Goal: Task Accomplishment & Management: Complete application form

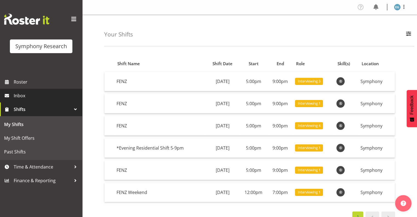
click at [22, 94] on span "Inbox" at bounding box center [47, 96] width 66 height 8
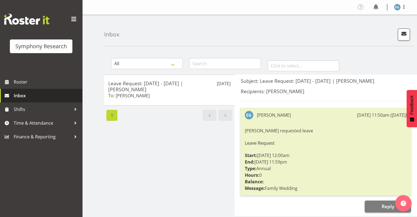
click at [19, 95] on span "Inbox" at bounding box center [47, 96] width 66 height 8
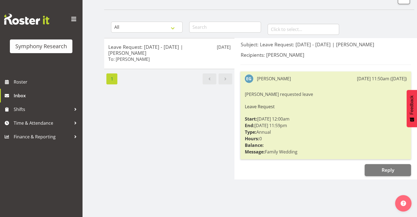
scroll to position [57, 0]
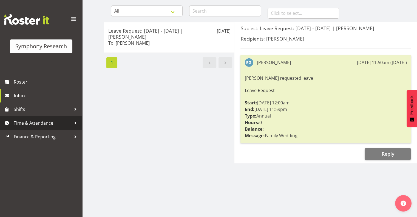
click at [38, 123] on span "Time & Attendance" at bounding box center [43, 123] width 58 height 8
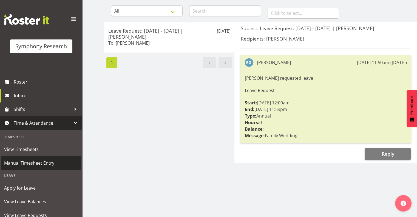
click at [45, 162] on span "Manual Timesheet Entry" at bounding box center [41, 163] width 74 height 8
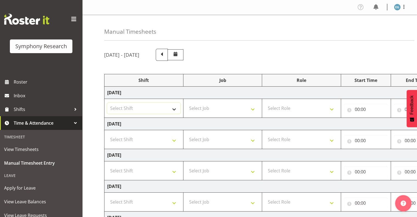
click at [174, 108] on select "Select Shift !!Weekend Residential (Roster IT Shift Label) *Business 9/10am ~ 4…" at bounding box center [143, 108] width 73 height 11
select select "48116"
click at [107, 103] on select "Select Shift !!Weekend Residential (Roster IT Shift Label) *Business 9/10am ~ 4…" at bounding box center [143, 108] width 73 height 11
click at [253, 109] on select "Select Job 550060 IF Admin 553492 World Poll Australia Wave 2 2025 553500 BFM J…" at bounding box center [222, 108] width 73 height 11
select select "9636"
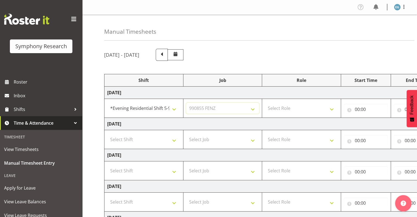
click at [186, 103] on select "Select Job 550060 IF Admin 553492 World Poll Australia Wave 2 2025 553500 BFM J…" at bounding box center [222, 108] width 73 height 11
click at [332, 108] on select "Select Role Interviewing Briefing" at bounding box center [301, 108] width 73 height 11
select select "297"
click at [265, 103] on select "Select Role Interviewing Briefing" at bounding box center [301, 108] width 73 height 11
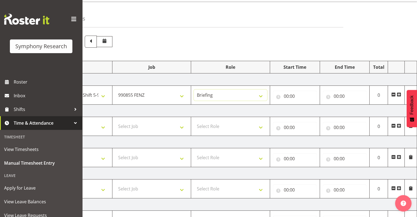
scroll to position [17, 0]
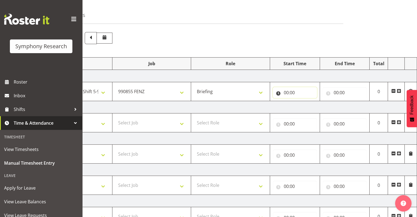
click at [289, 89] on input "00:00" at bounding box center [295, 92] width 44 height 11
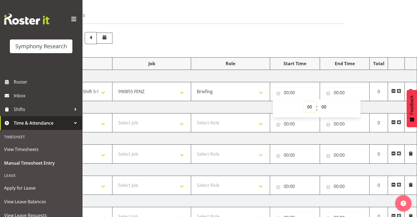
click at [312, 106] on select "00 01 02 03 04 05 06 07 08 09 10 11 12 13 14 15 16 17 18 19 20 21 22 23" at bounding box center [310, 106] width 12 height 11
select select "17"
click at [304, 101] on select "00 01 02 03 04 05 06 07 08 09 10 11 12 13 14 15 16 17 18 19 20 21 22 23" at bounding box center [310, 106] width 12 height 11
type input "17:00"
click at [338, 91] on input "00:00" at bounding box center [345, 92] width 44 height 11
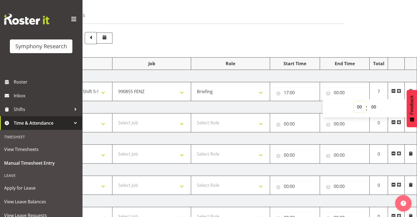
click at [359, 105] on select "00 01 02 03 04 05 06 07 08 09 10 11 12 13 14 15 16 17 18 19 20 21 22 23" at bounding box center [360, 106] width 12 height 11
select select "18"
click at [354, 101] on select "00 01 02 03 04 05 06 07 08 09 10 11 12 13 14 15 16 17 18 19 20 21 22 23" at bounding box center [360, 106] width 12 height 11
type input "18:00"
click at [373, 106] on select "00 01 02 03 04 05 06 07 08 09 10 11 12 13 14 15 16 17 18 19 20 21 22 23 24 25 2…" at bounding box center [374, 106] width 12 height 11
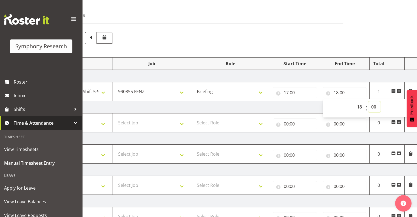
select select "39"
click at [368, 101] on select "00 01 02 03 04 05 06 07 08 09 10 11 12 13 14 15 16 17 18 19 20 21 22 23 24 25 2…" at bounding box center [374, 106] width 12 height 11
type input "18:39"
drag, startPoint x: 374, startPoint y: 67, endPoint x: 376, endPoint y: 70, distance: 3.4
click at [374, 67] on th "Total" at bounding box center [379, 64] width 18 height 12
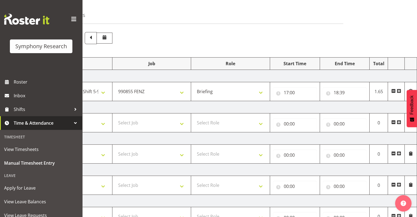
click at [399, 91] on span at bounding box center [399, 91] width 4 height 4
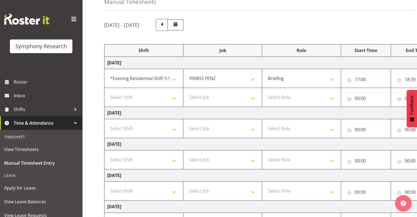
scroll to position [0, 0]
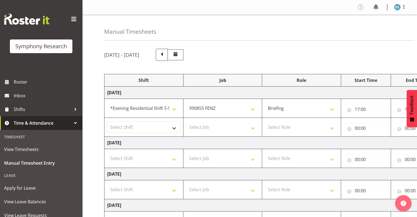
click at [174, 126] on select "Select Shift !!Weekend Residential (Roster IT Shift Label) *Business 9/10am ~ 4…" at bounding box center [143, 127] width 73 height 11
click at [107, 122] on select "Select Shift !!Weekend Residential (Roster IT Shift Label) *Business 9/10am ~ 4…" at bounding box center [143, 127] width 73 height 11
click at [253, 127] on select "Select Job 550060 IF Admin 553492 World Poll Australia Wave 2 2025 553500 BFM J…" at bounding box center [222, 127] width 73 height 11
click at [131, 124] on select "!!Weekend Residential (Roster IT Shift Label) *Business 9/10am ~ 4:30pm *Busine…" at bounding box center [143, 127] width 73 height 11
select select "48116"
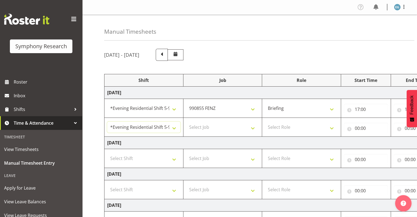
click at [107, 122] on select "!!Weekend Residential (Roster IT Shift Label) *Business 9/10am ~ 4:30pm *Busine…" at bounding box center [143, 127] width 73 height 11
click at [253, 127] on select "Select Job 550060 IF Admin 553492 World Poll Australia Wave 2 2025 553500 BFM J…" at bounding box center [222, 127] width 73 height 11
select select "10242"
click at [186, 122] on select "Select Job 550060 IF Admin 553492 World Poll Australia Wave 2 2025 553500 BFM J…" at bounding box center [222, 127] width 73 height 11
click at [331, 127] on select "Select Role Interviewing Briefing" at bounding box center [301, 127] width 73 height 11
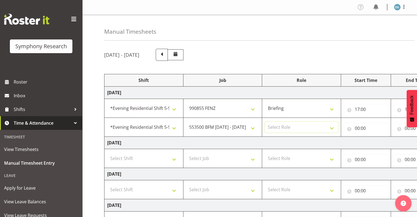
select select "47"
click at [265, 122] on select "Select Role Interviewing Briefing" at bounding box center [301, 127] width 73 height 11
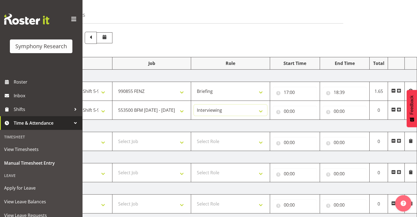
scroll to position [9, 0]
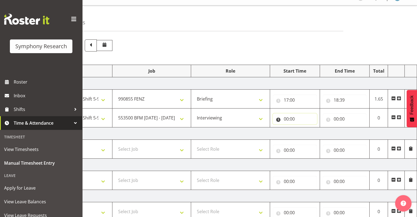
click at [287, 118] on input "00:00" at bounding box center [295, 119] width 44 height 11
click at [310, 133] on select "00 01 02 03 04 05 06 07 08 09 10 11 12 13 14 15 16 17 18 19 20 21 22 23" at bounding box center [310, 133] width 12 height 11
select select "18"
click at [304, 128] on select "00 01 02 03 04 05 06 07 08 09 10 11 12 13 14 15 16 17 18 19 20 21 22 23" at bounding box center [310, 133] width 12 height 11
type input "18:00"
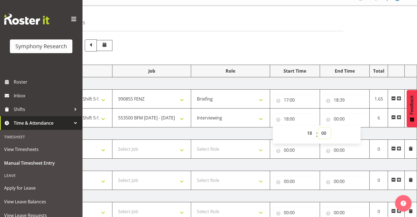
click at [323, 132] on select "00 01 02 03 04 05 06 07 08 09 10 11 12 13 14 15 16 17 18 19 20 21 22 23 24 25 2…" at bounding box center [324, 133] width 12 height 11
select select "45"
click at [318, 128] on select "00 01 02 03 04 05 06 07 08 09 10 11 12 13 14 15 16 17 18 19 20 21 22 23 24 25 2…" at bounding box center [324, 133] width 12 height 11
type input "18:45"
click at [341, 118] on input "00:00" at bounding box center [345, 119] width 44 height 11
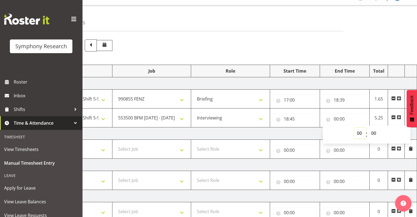
click at [358, 132] on select "00 01 02 03 04 05 06 07 08 09 10 11 12 13 14 15 16 17 18 19 20 21 22 23" at bounding box center [360, 133] width 12 height 11
select select "19"
click at [354, 128] on select "00 01 02 03 04 05 06 07 08 09 10 11 12 13 14 15 16 17 18 19 20 21 22 23" at bounding box center [360, 133] width 12 height 11
type input "19:00"
drag, startPoint x: 400, startPoint y: 117, endPoint x: 399, endPoint y: 123, distance: 5.8
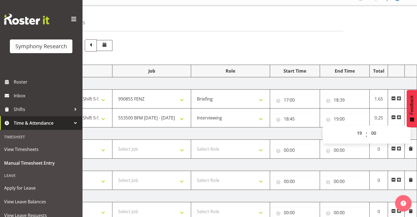
click at [399, 118] on span at bounding box center [399, 117] width 4 height 4
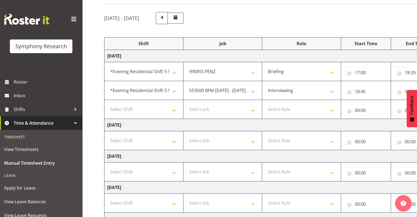
scroll to position [0, 0]
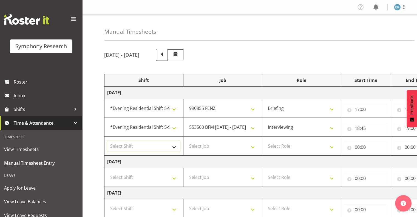
click at [174, 145] on select "Select Shift !!Weekend Residential (Roster IT Shift Label) *Business 9/10am ~ 4…" at bounding box center [143, 146] width 73 height 11
select select "48116"
click at [107, 141] on select "Select Shift !!Weekend Residential (Roster IT Shift Label) *Business 9/10am ~ 4…" at bounding box center [143, 146] width 73 height 11
click at [251, 147] on select "Select Job 550060 IF Admin 553492 World Poll Australia Wave 2 2025 553500 BFM J…" at bounding box center [222, 146] width 73 height 11
select select "9636"
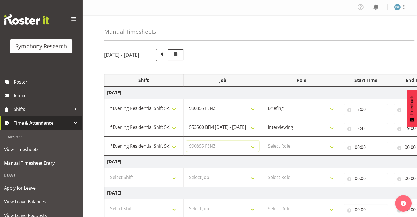
click at [186, 141] on select "Select Job 550060 IF Admin 553492 World Poll Australia Wave 2 2025 553500 BFM J…" at bounding box center [222, 146] width 73 height 11
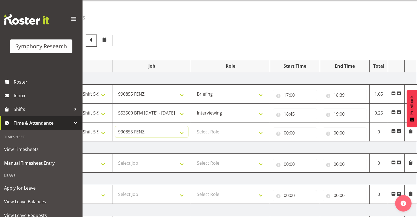
scroll to position [15, 0]
click at [261, 131] on select "Select Role Interviewing Briefing" at bounding box center [230, 131] width 73 height 11
select select "47"
click at [194, 126] on select "Select Role Interviewing Briefing" at bounding box center [230, 131] width 73 height 11
click at [295, 131] on input "00:00" at bounding box center [295, 132] width 44 height 11
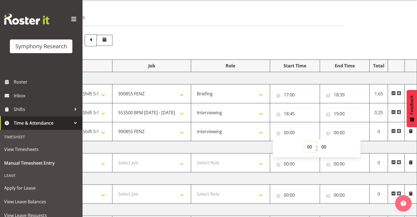
click at [309, 146] on select "00 01 02 03 04 05 06 07 08 09 10 11 12 13 14 15 16 17 18 19 20 21 22 23" at bounding box center [310, 147] width 12 height 11
select select "19"
click at [304, 142] on select "00 01 02 03 04 05 06 07 08 09 10 11 12 13 14 15 16 17 18 19 20 21 22 23" at bounding box center [310, 147] width 12 height 11
type input "19:00"
click at [324, 146] on select "00 01 02 03 04 05 06 07 08 09 10 11 12 13 14 15 16 17 18 19 20 21 22 23 24 25 2…" at bounding box center [324, 147] width 12 height 11
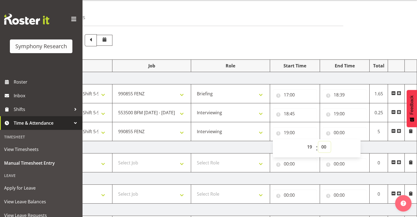
select select "21"
click at [318, 142] on select "00 01 02 03 04 05 06 07 08 09 10 11 12 13 14 15 16 17 18 19 20 21 22 23 24 25 2…" at bounding box center [324, 147] width 12 height 11
type input "19:21"
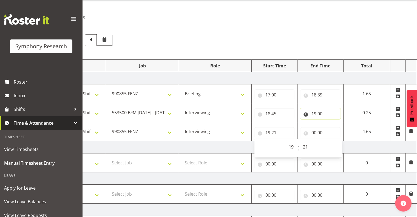
click at [320, 112] on input "19:00" at bounding box center [320, 113] width 40 height 11
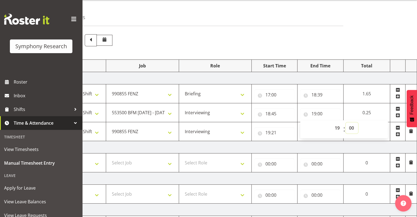
click at [352, 127] on select "00 01 02 03 04 05 06 07 08 09 10 11 12 13 14 15 16 17 18 19 20 21 22 23 24 25 2…" at bounding box center [352, 128] width 12 height 11
select select "10"
click at [346, 123] on select "00 01 02 03 04 05 06 07 08 09 10 11 12 13 14 15 16 17 18 19 20 21 22 23 24 25 2…" at bounding box center [352, 128] width 12 height 11
type input "19:10"
click at [276, 132] on input "19:21" at bounding box center [275, 132] width 40 height 11
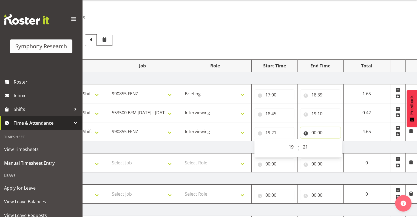
click at [320, 133] on input "00:00" at bounding box center [320, 132] width 40 height 11
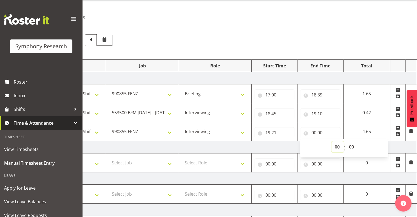
click at [339, 146] on select "00 01 02 03 04 05 06 07 08 09 10 11 12 13 14 15 16 17 18 19 20 21 22 23" at bounding box center [338, 147] width 12 height 11
select select "21"
click at [332, 142] on select "00 01 02 03 04 05 06 07 08 09 10 11 12 13 14 15 16 17 18 19 20 21 22 23" at bounding box center [338, 147] width 12 height 11
type input "21:00"
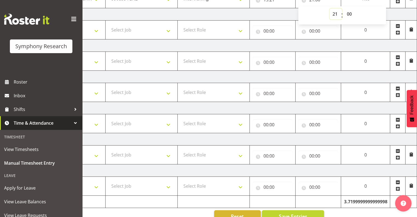
scroll to position [160, 0]
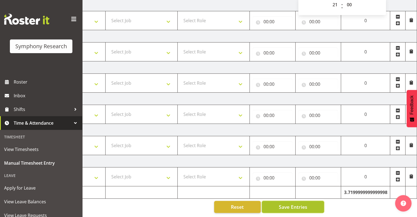
click at [293, 204] on span "Save Entries" at bounding box center [293, 207] width 29 height 7
click at [291, 204] on span "Save Entries" at bounding box center [293, 207] width 29 height 7
click at [279, 204] on span "Save Entries" at bounding box center [293, 207] width 29 height 7
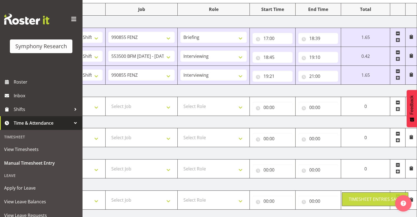
scroll to position [0, 0]
